Goal: Task Accomplishment & Management: Manage account settings

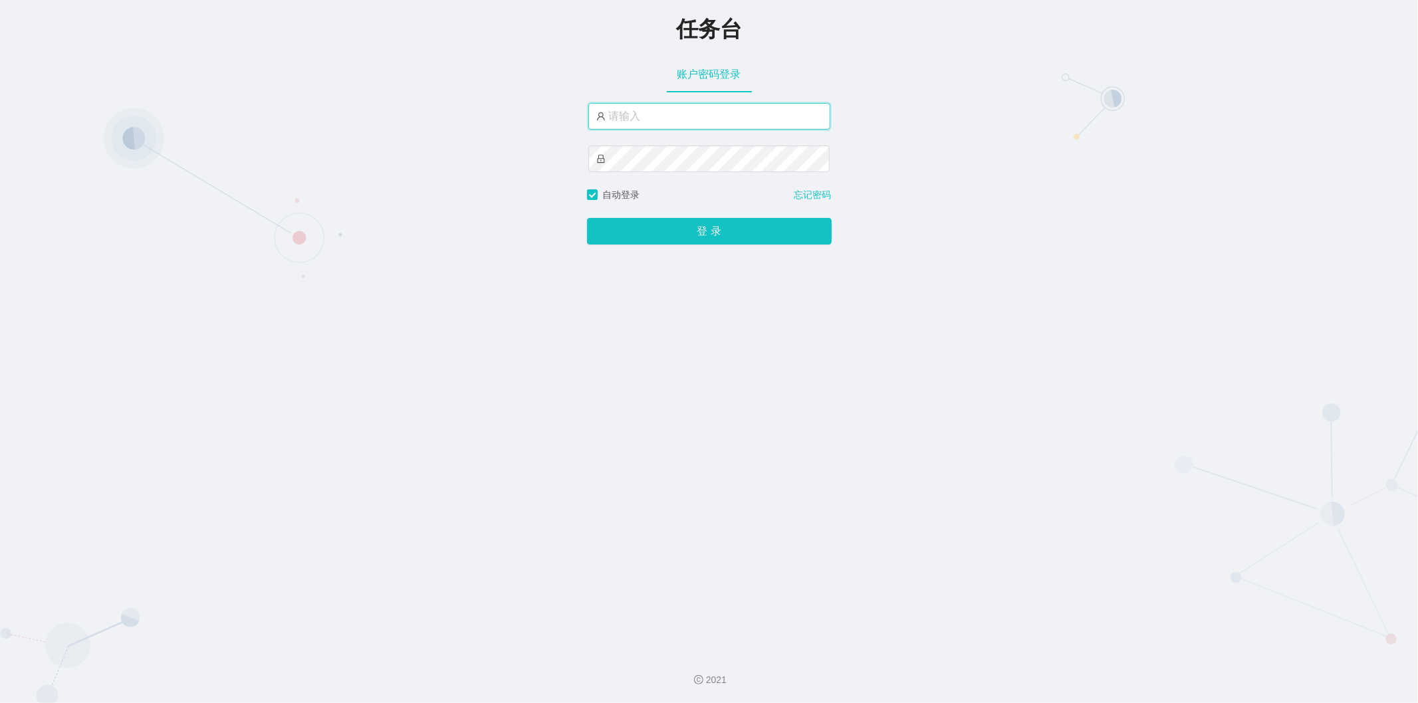
click at [380, 123] on input "text" at bounding box center [709, 116] width 242 height 27
type input "admin"
click at [380, 233] on button "登 录" at bounding box center [709, 231] width 245 height 27
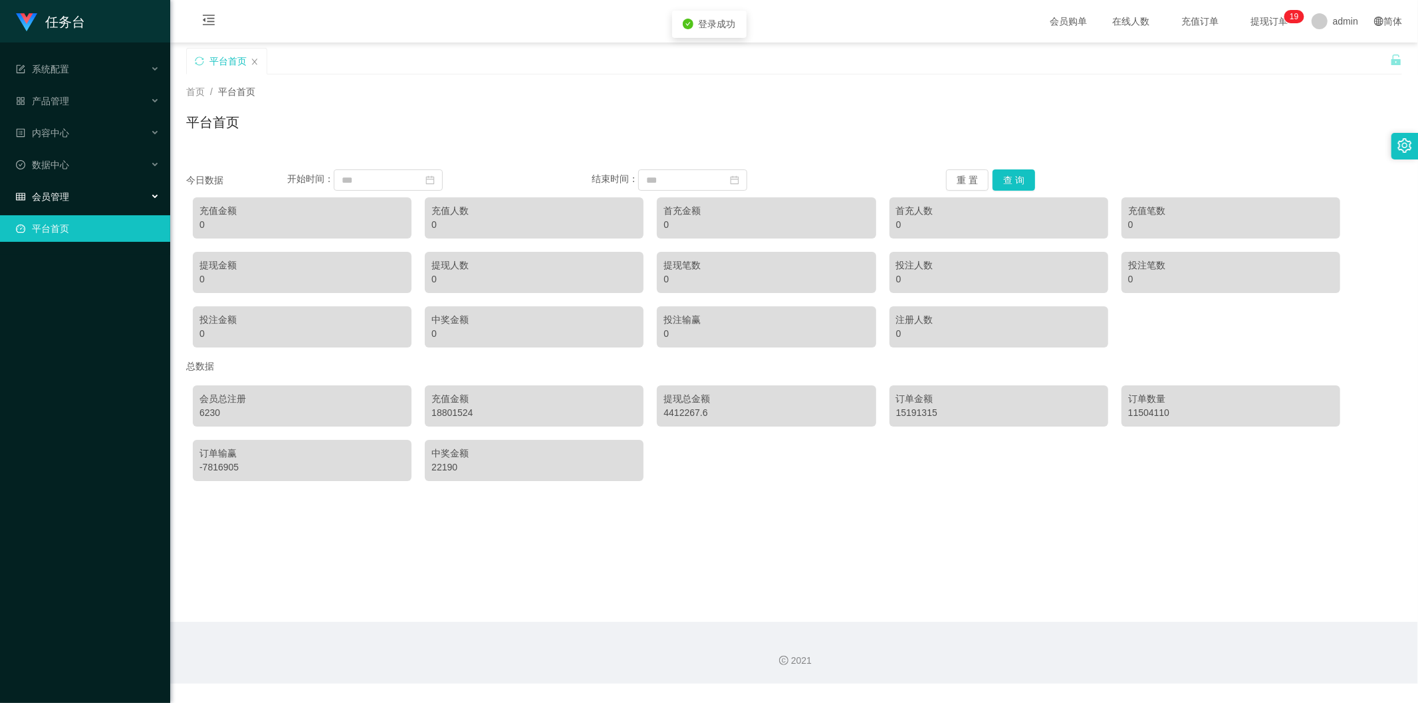
click at [74, 184] on div "会员管理" at bounding box center [85, 196] width 170 height 27
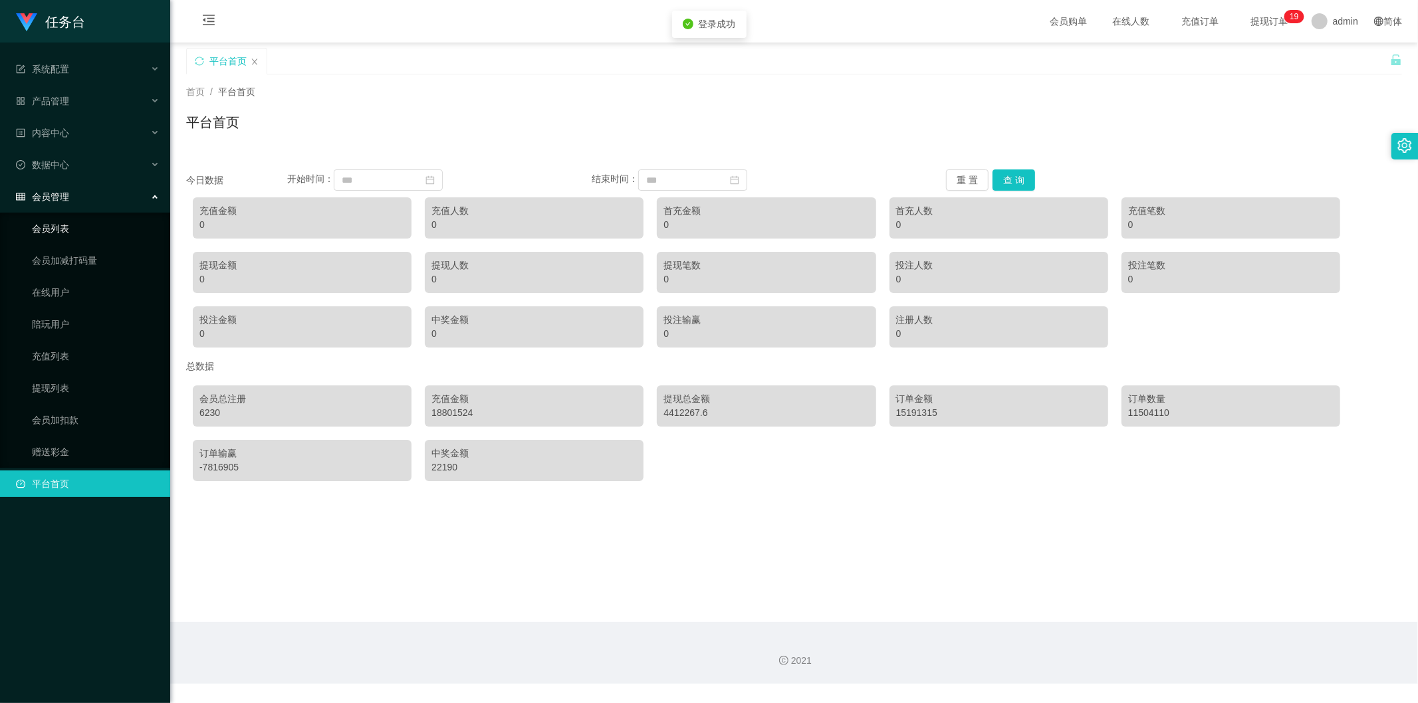
click at [64, 226] on link "会员列表" at bounding box center [96, 228] width 128 height 27
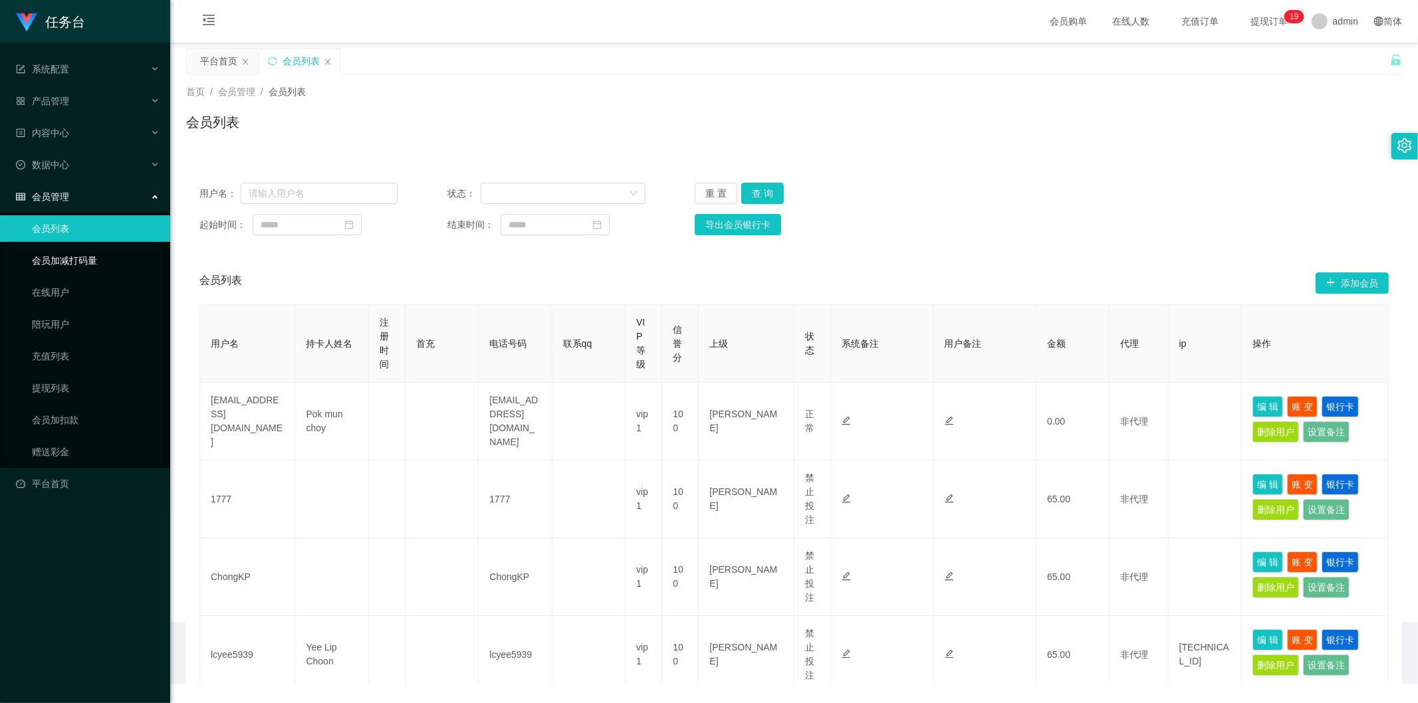
click at [71, 261] on link "会员加减打码量" at bounding box center [96, 260] width 128 height 27
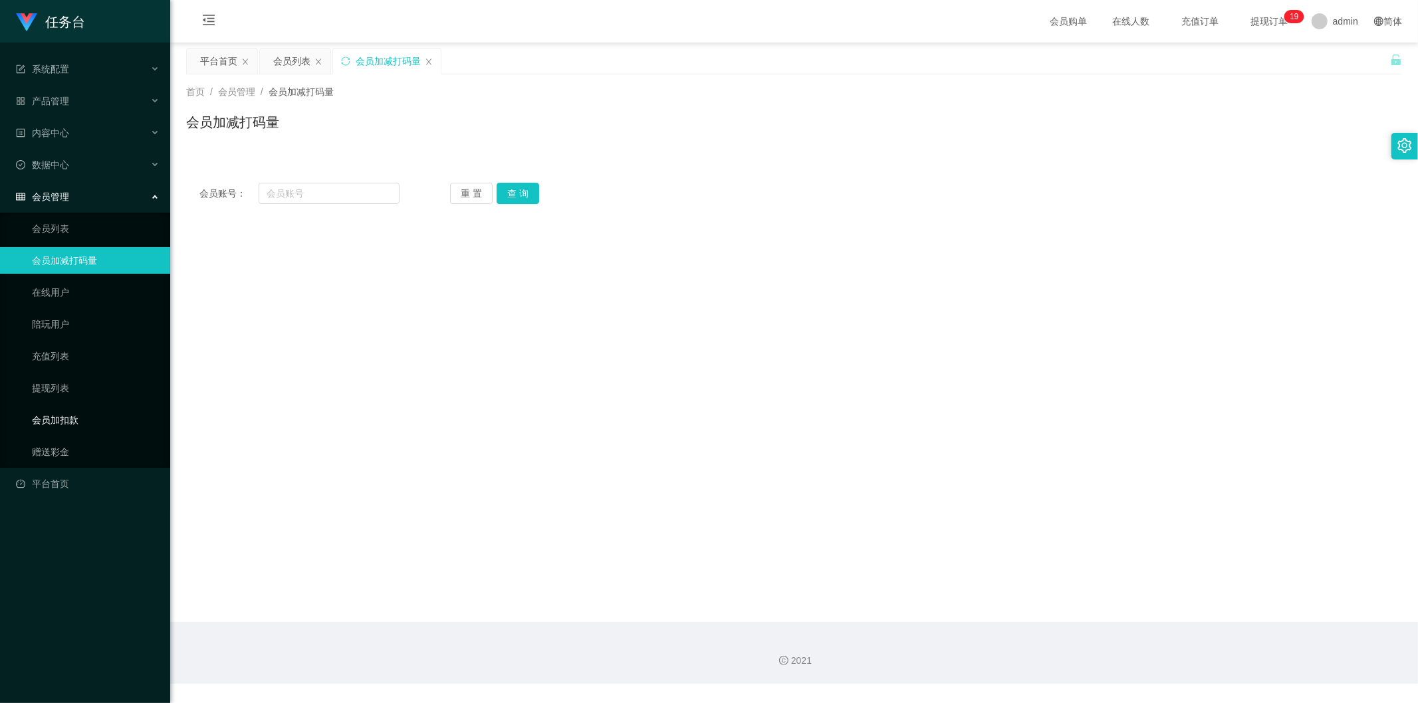
click at [71, 410] on link "会员加扣款" at bounding box center [96, 420] width 128 height 27
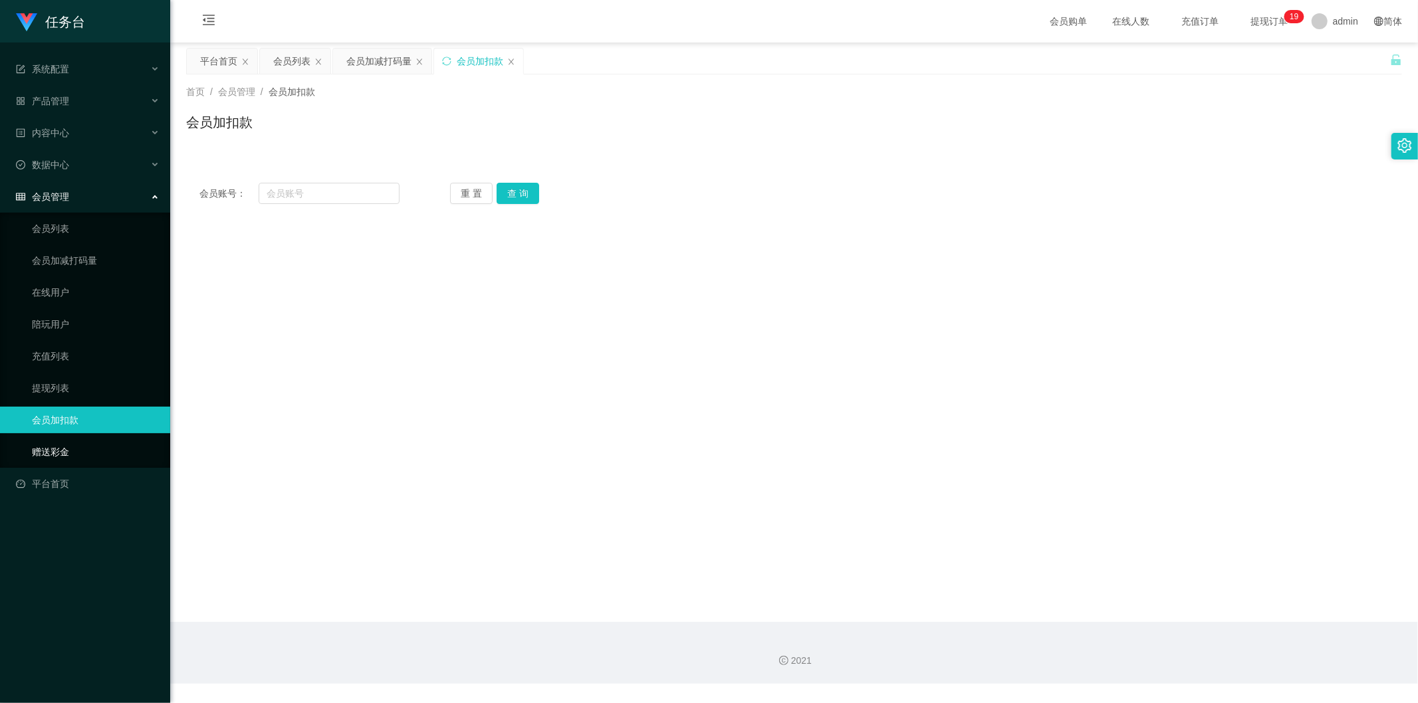
click at [61, 423] on link "赠送彩金" at bounding box center [96, 452] width 128 height 27
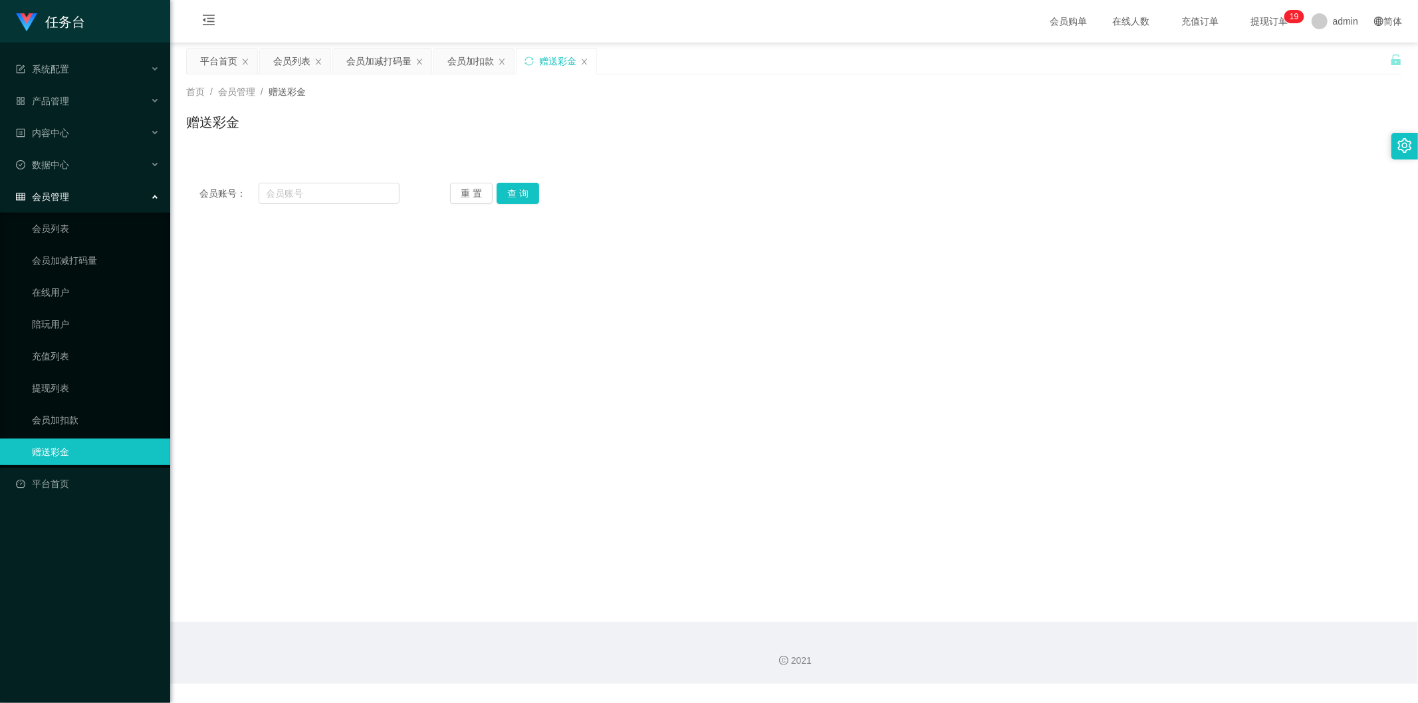
click at [82, 195] on div "会员管理" at bounding box center [85, 196] width 170 height 27
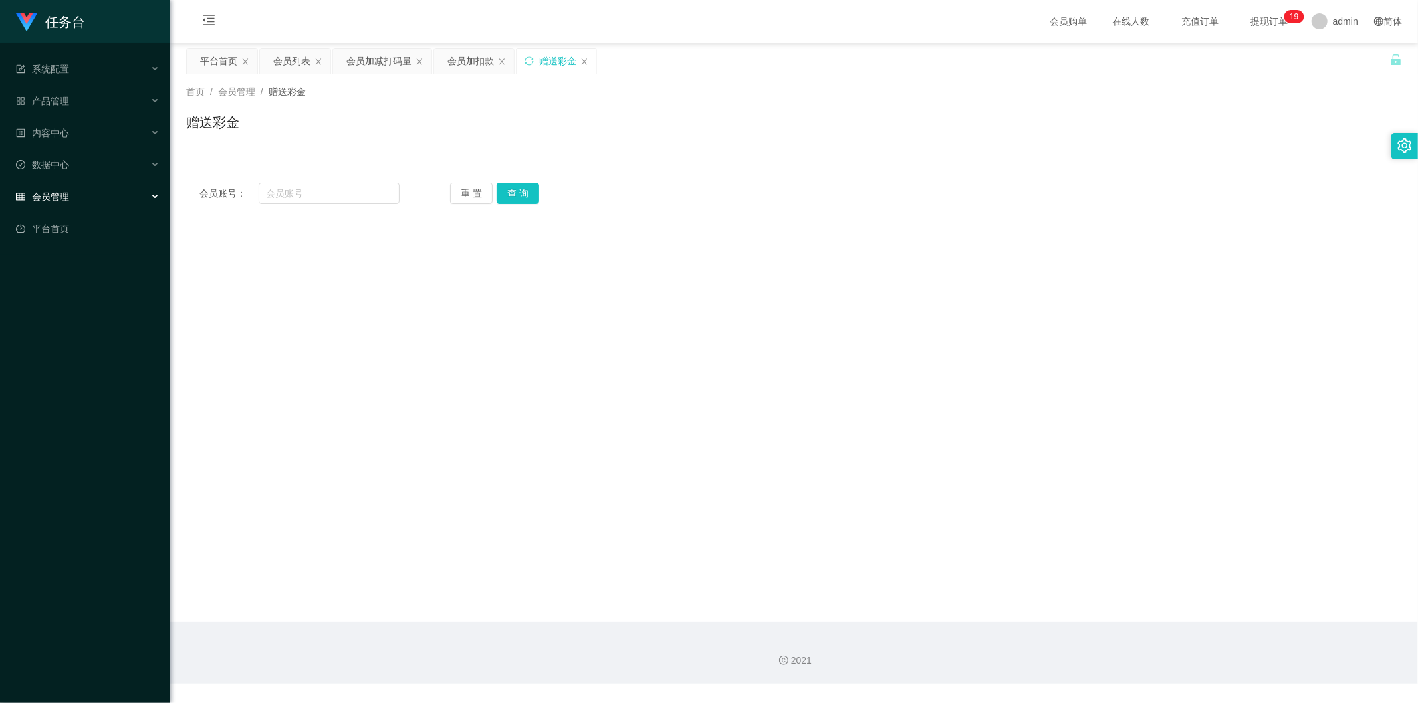
click at [73, 114] on li "产品管理" at bounding box center [85, 102] width 170 height 29
click at [76, 103] on div "产品管理" at bounding box center [85, 101] width 170 height 27
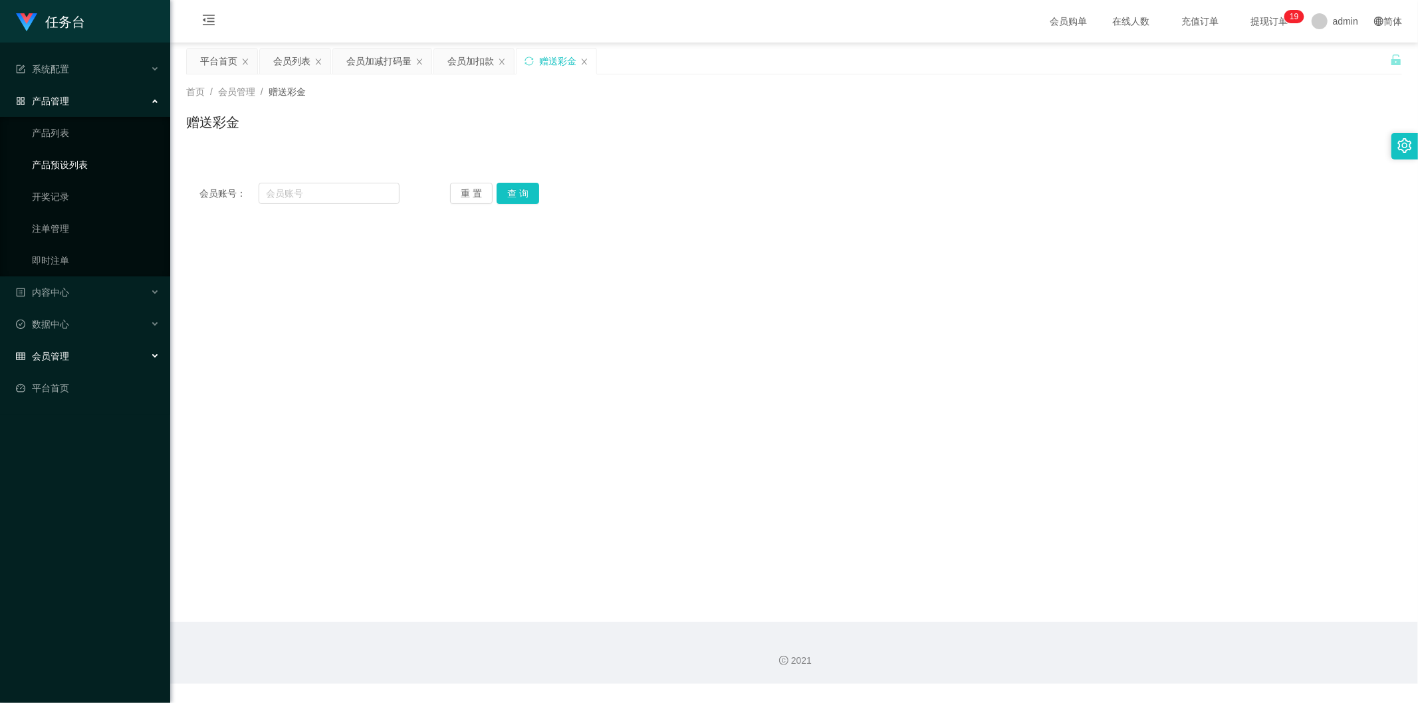
click at [55, 173] on link "产品预设列表" at bounding box center [96, 165] width 128 height 27
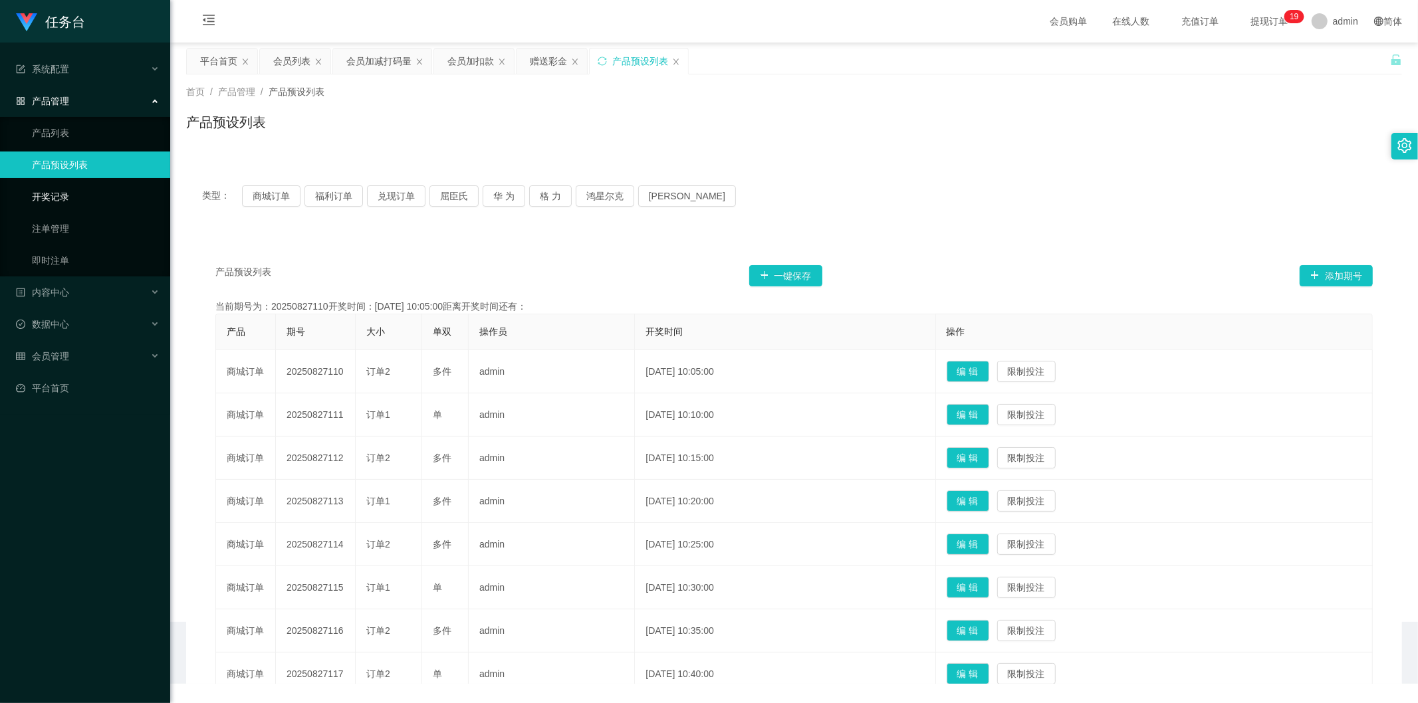
click at [55, 203] on link "开奖记录" at bounding box center [96, 196] width 128 height 27
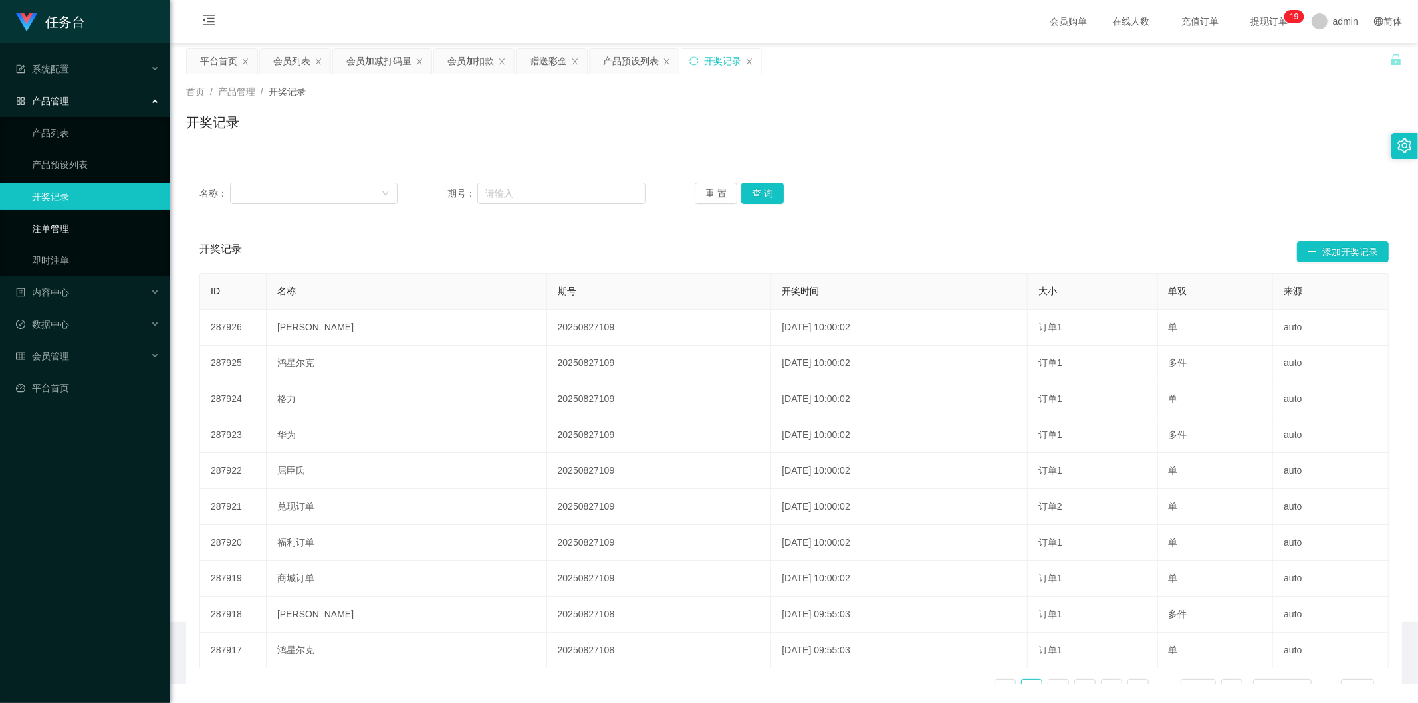
click at [57, 223] on link "注单管理" at bounding box center [96, 228] width 128 height 27
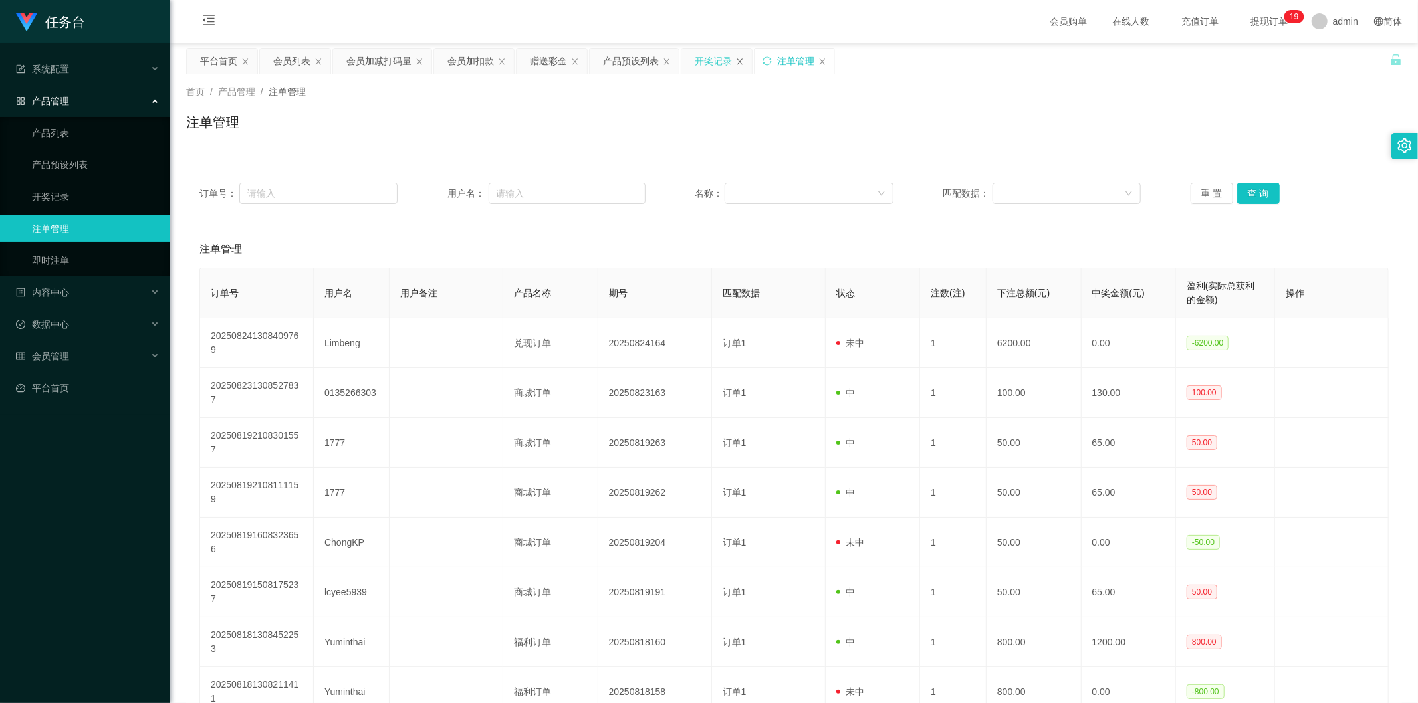
click at [380, 62] on icon "图标: close" at bounding box center [740, 62] width 8 height 8
click at [84, 105] on div "产品管理" at bounding box center [85, 101] width 170 height 27
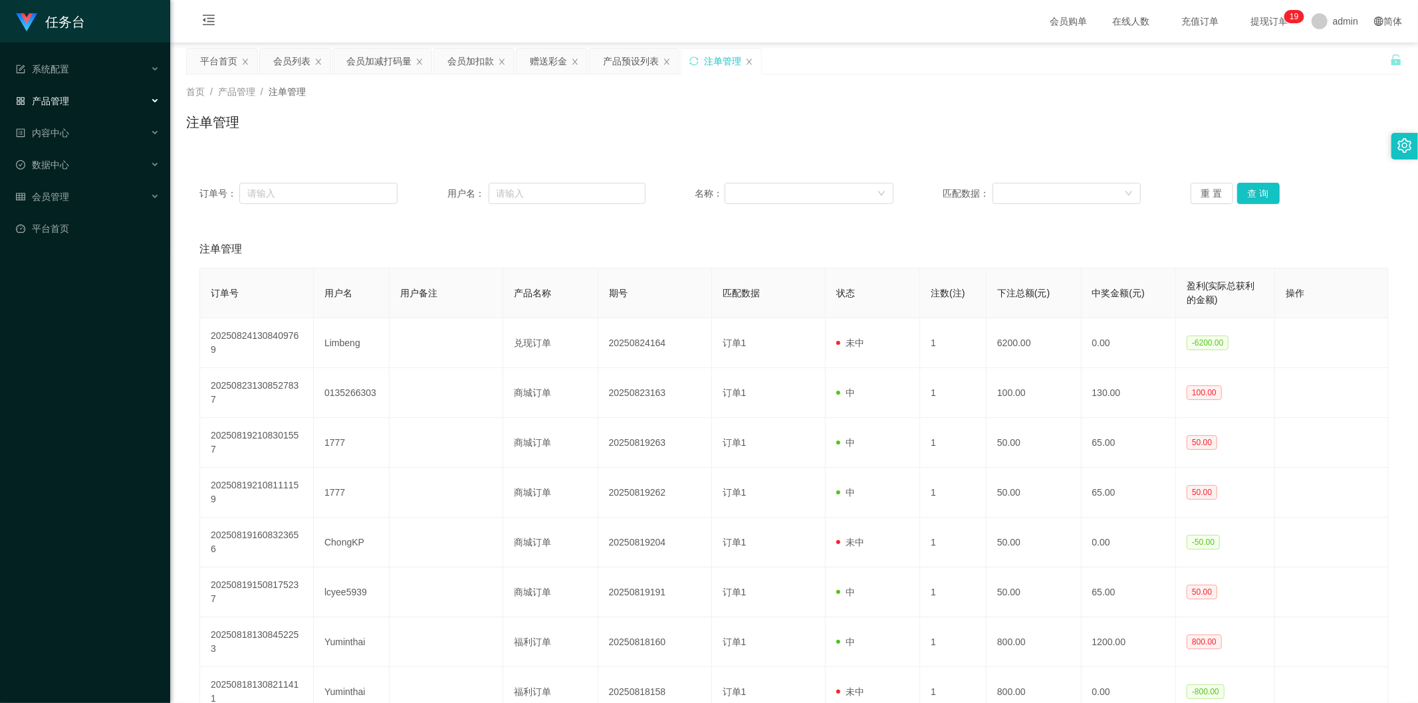
click at [380, 28] on span "充值订单" at bounding box center [1199, 21] width 69 height 43
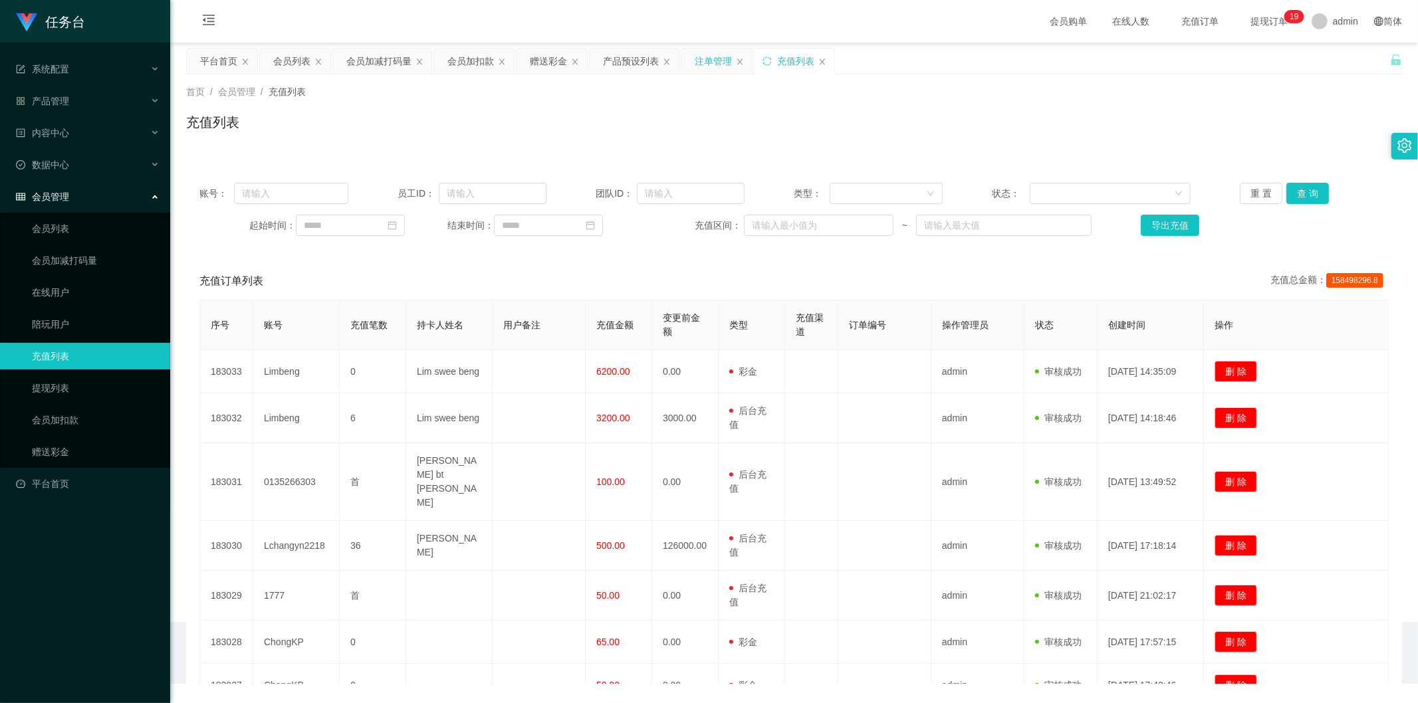
click at [380, 18] on span "提现订单 0 1 2 3 4 5 6 7 8 9 0 1 2 3 4 5 6 7 8 9 0 1 2 3 4 5 6 7 8 9 0 1 2 3 4 5 6 …" at bounding box center [1269, 21] width 51 height 9
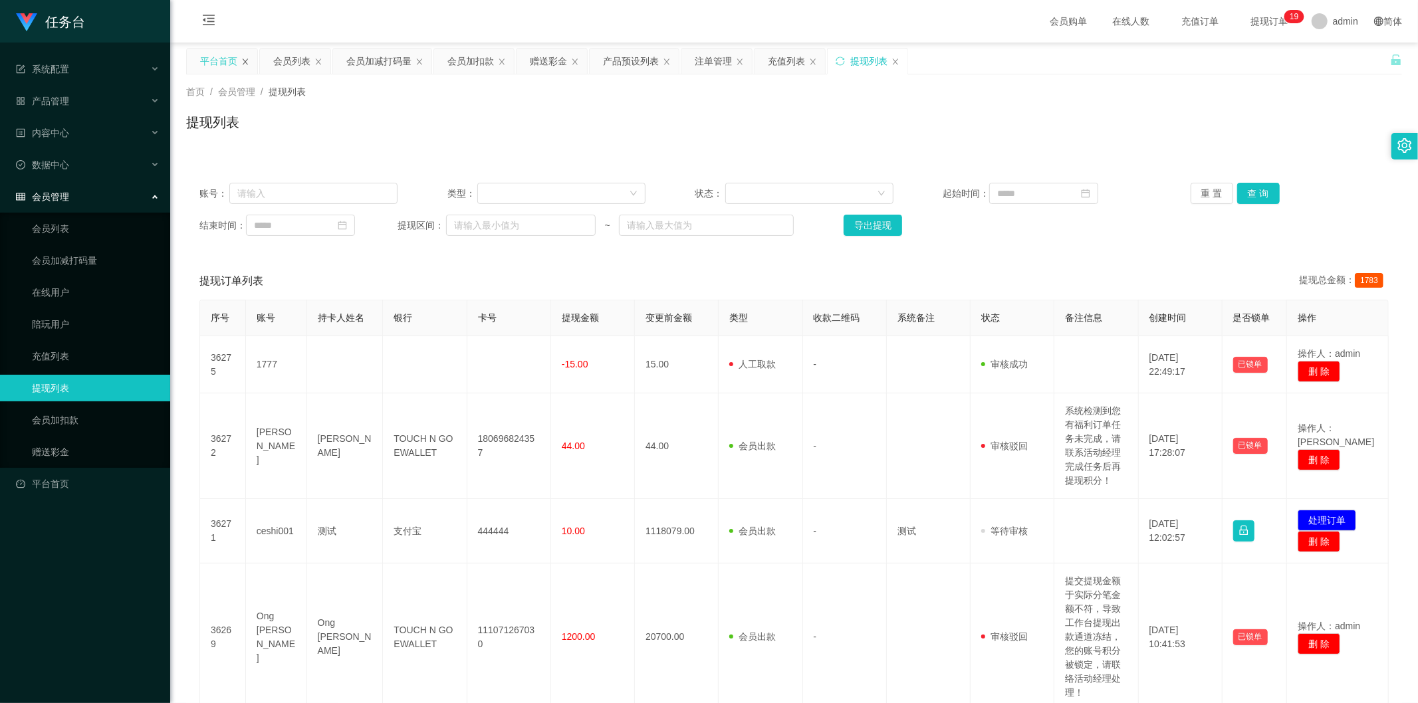
click at [243, 62] on icon "图标: close" at bounding box center [245, 62] width 8 height 8
click at [62, 423] on link "平台首页" at bounding box center [88, 484] width 144 height 27
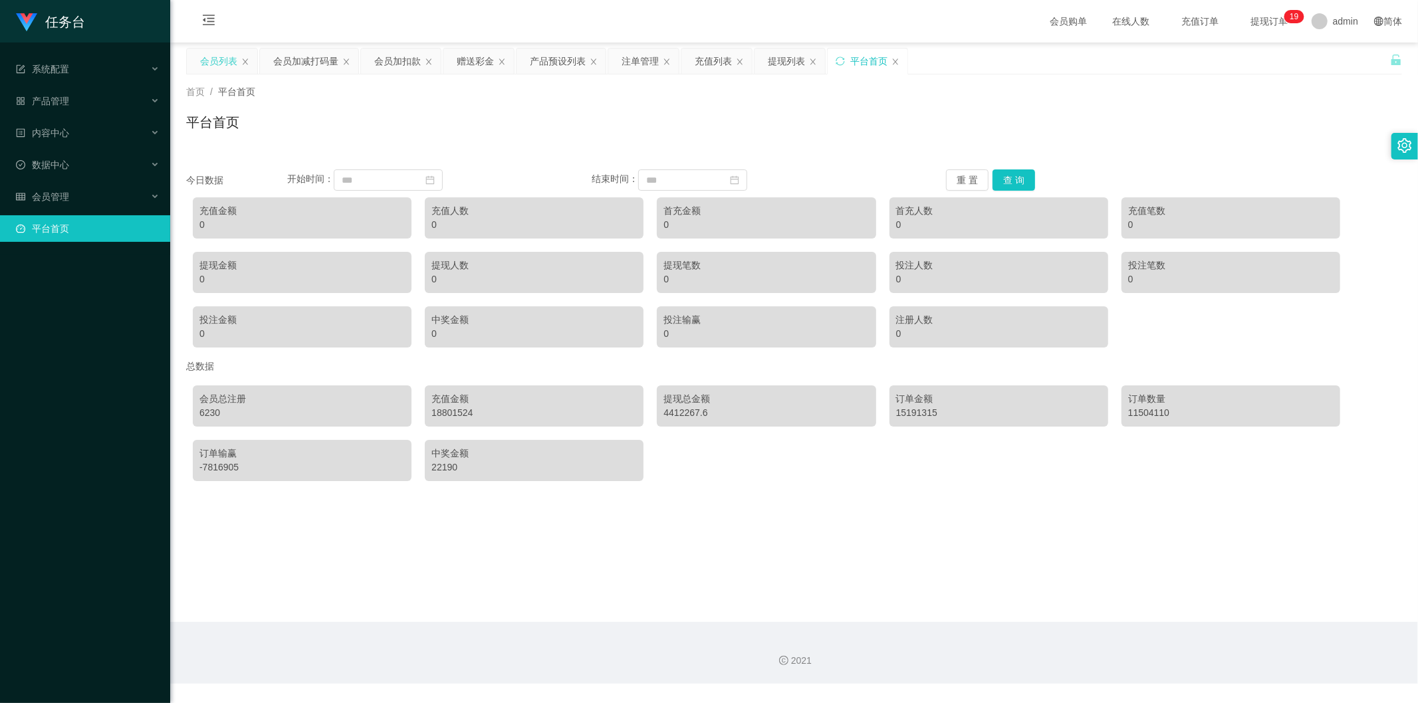
click at [234, 57] on div "会员列表" at bounding box center [218, 61] width 37 height 25
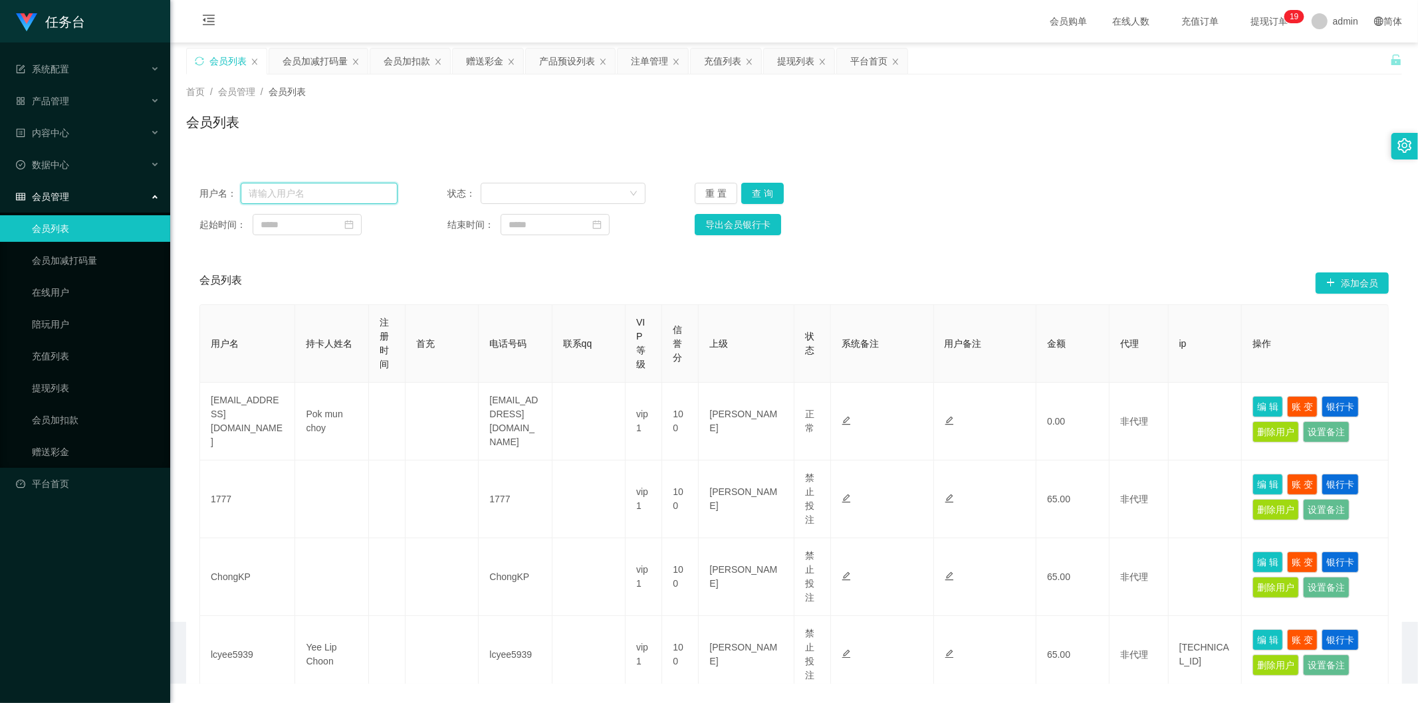
click at [321, 196] on input "text" at bounding box center [319, 193] width 157 height 21
paste input "Lily eng"
type input "Lily eng"
click at [380, 195] on button "查 询" at bounding box center [762, 193] width 43 height 21
